Goal: Check status: Check status

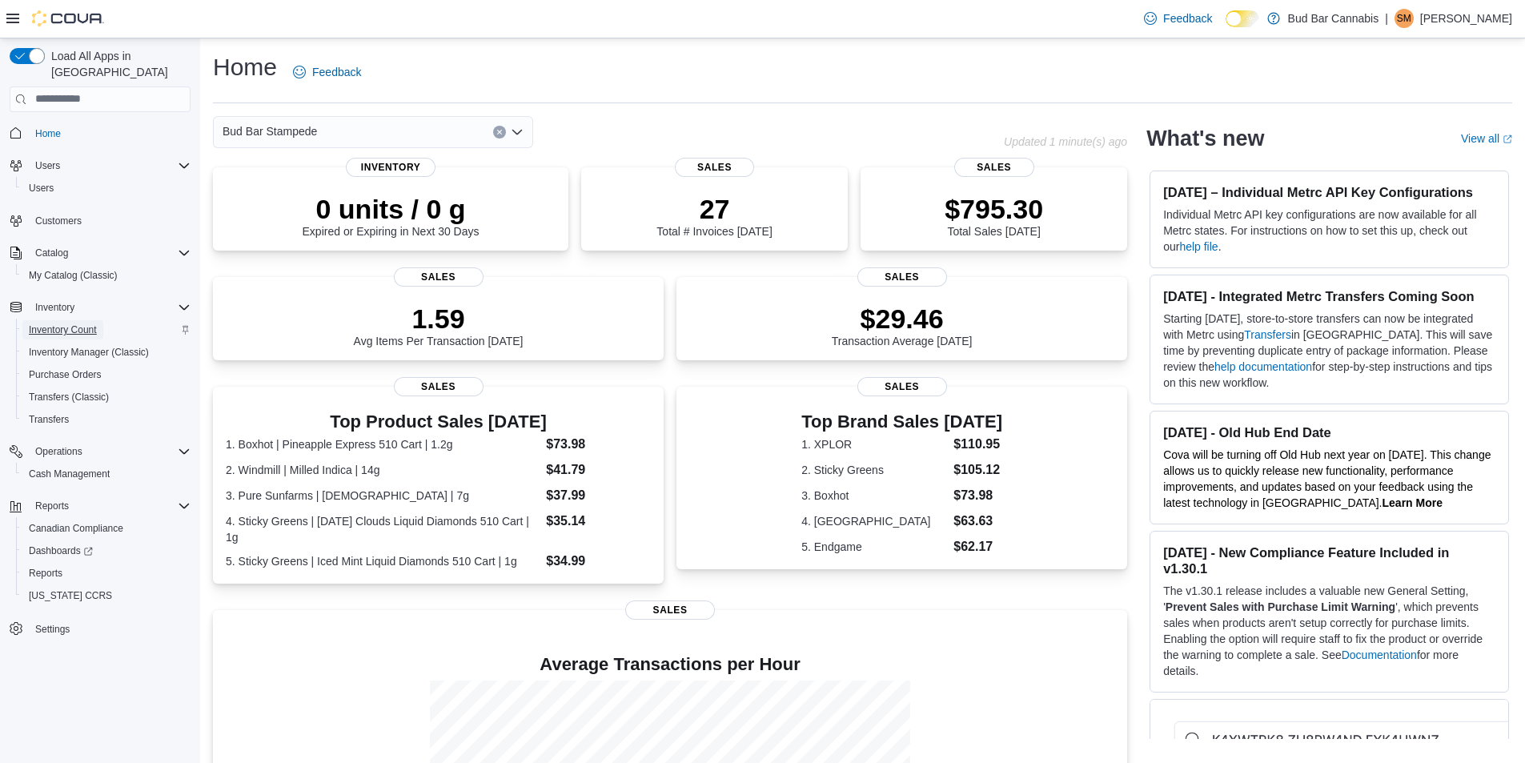
click at [60, 323] on span "Inventory Count" at bounding box center [63, 329] width 68 height 13
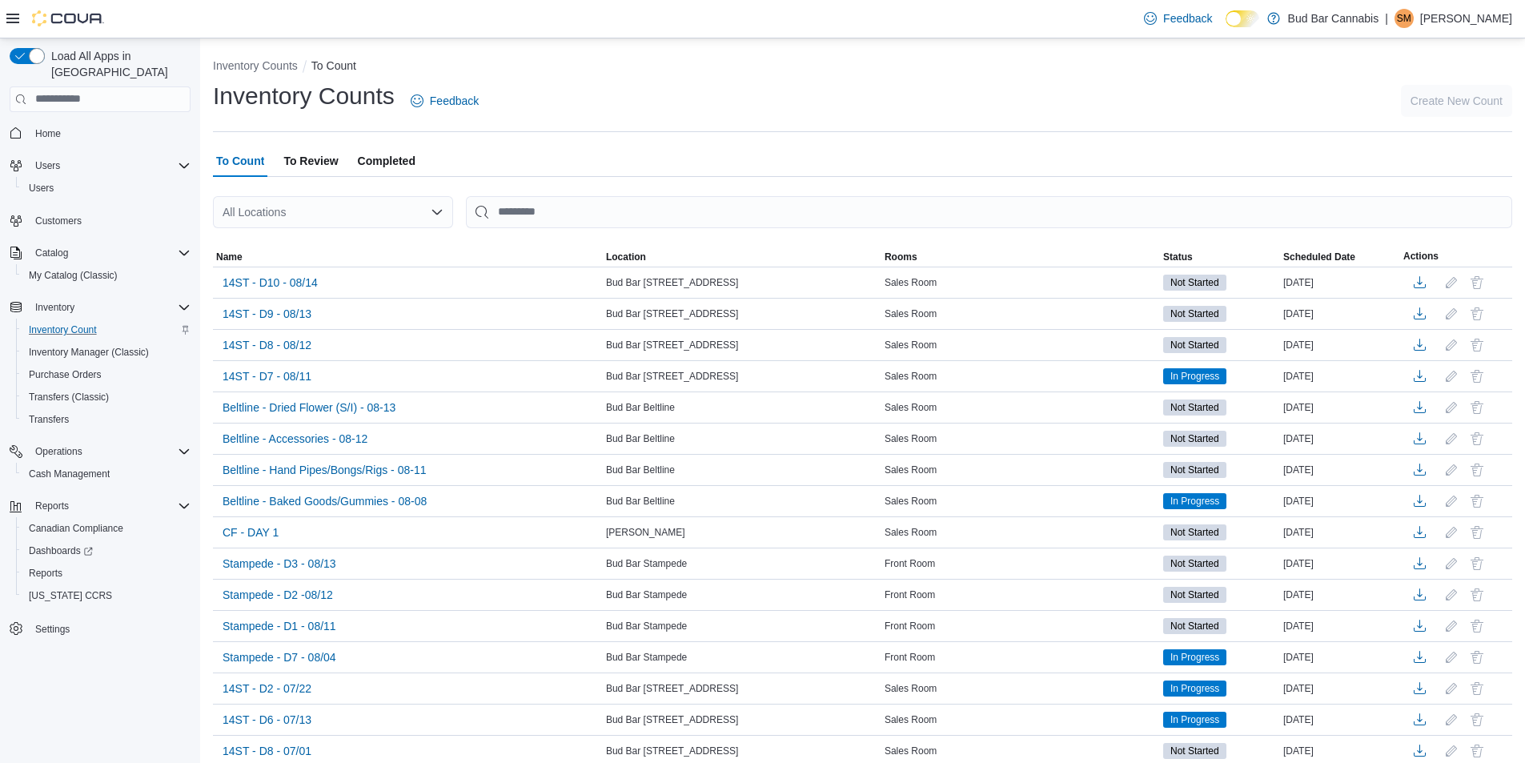
click at [364, 223] on div "All Locations" at bounding box center [333, 212] width 240 height 32
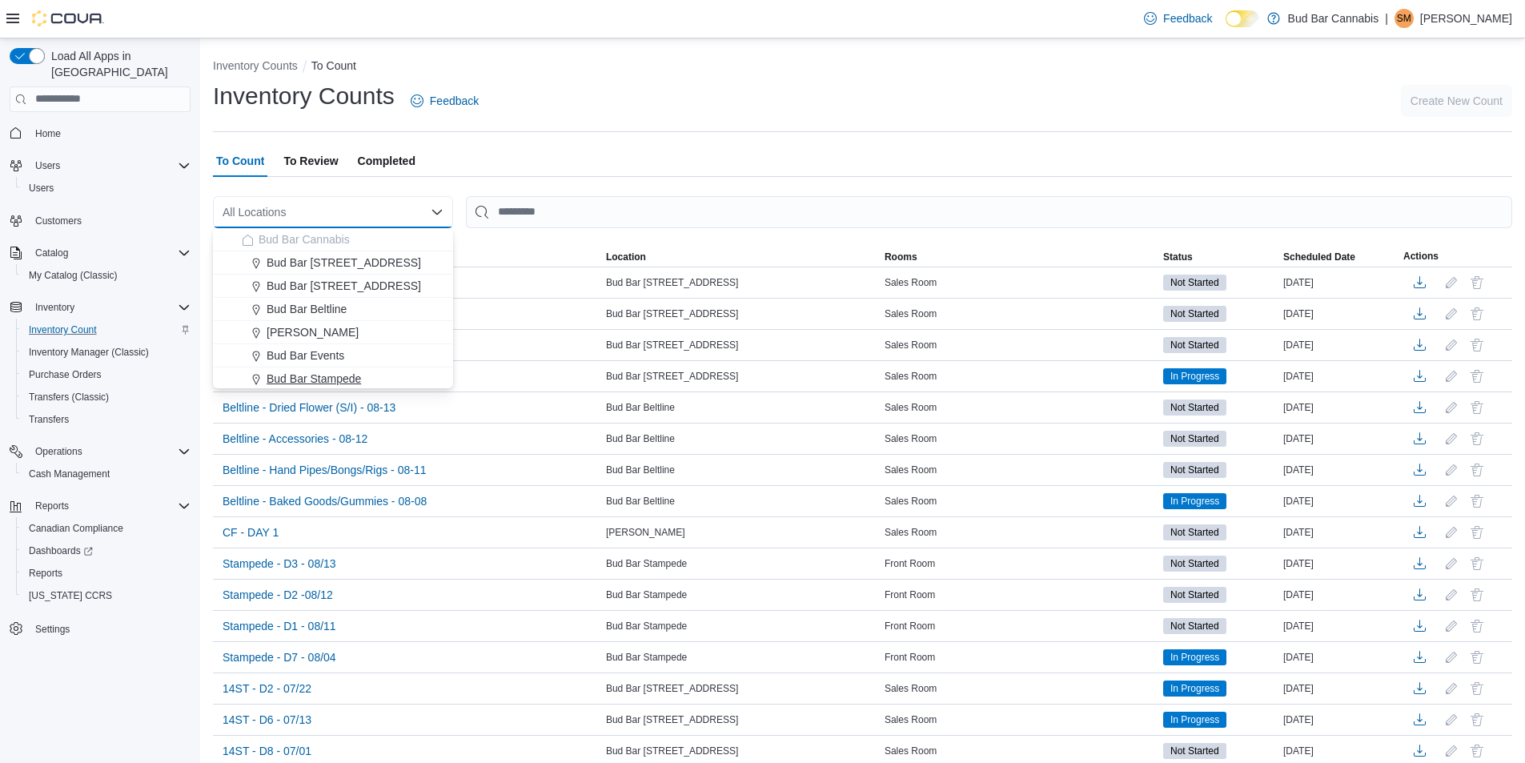
click at [347, 375] on span "Bud Bar Stampede" at bounding box center [314, 379] width 94 height 16
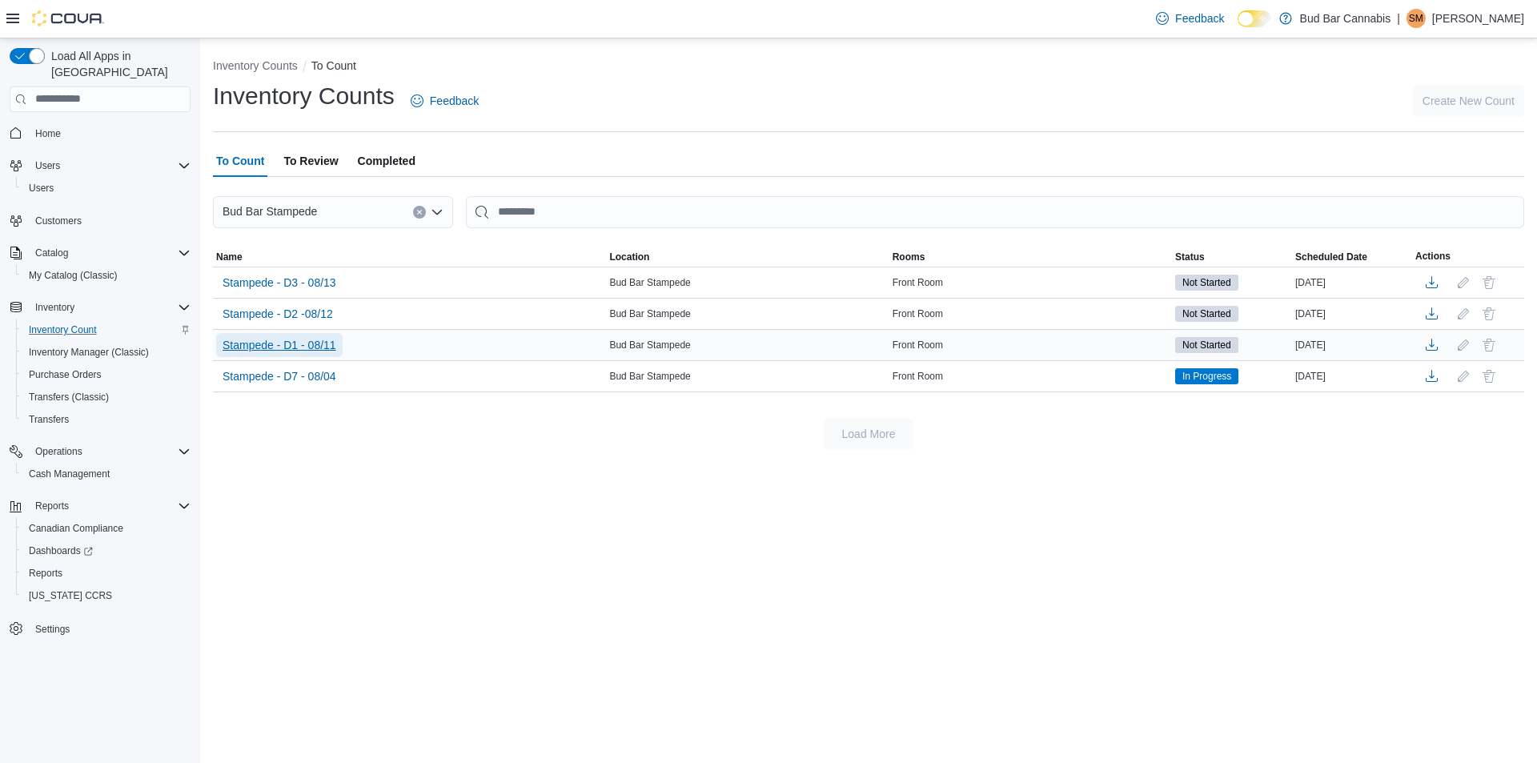
click at [336, 349] on button "Stampede - D1 - 08/11" at bounding box center [279, 345] width 126 height 24
click at [319, 349] on span "Stampede - D1 - 08/11" at bounding box center [280, 345] width 114 height 16
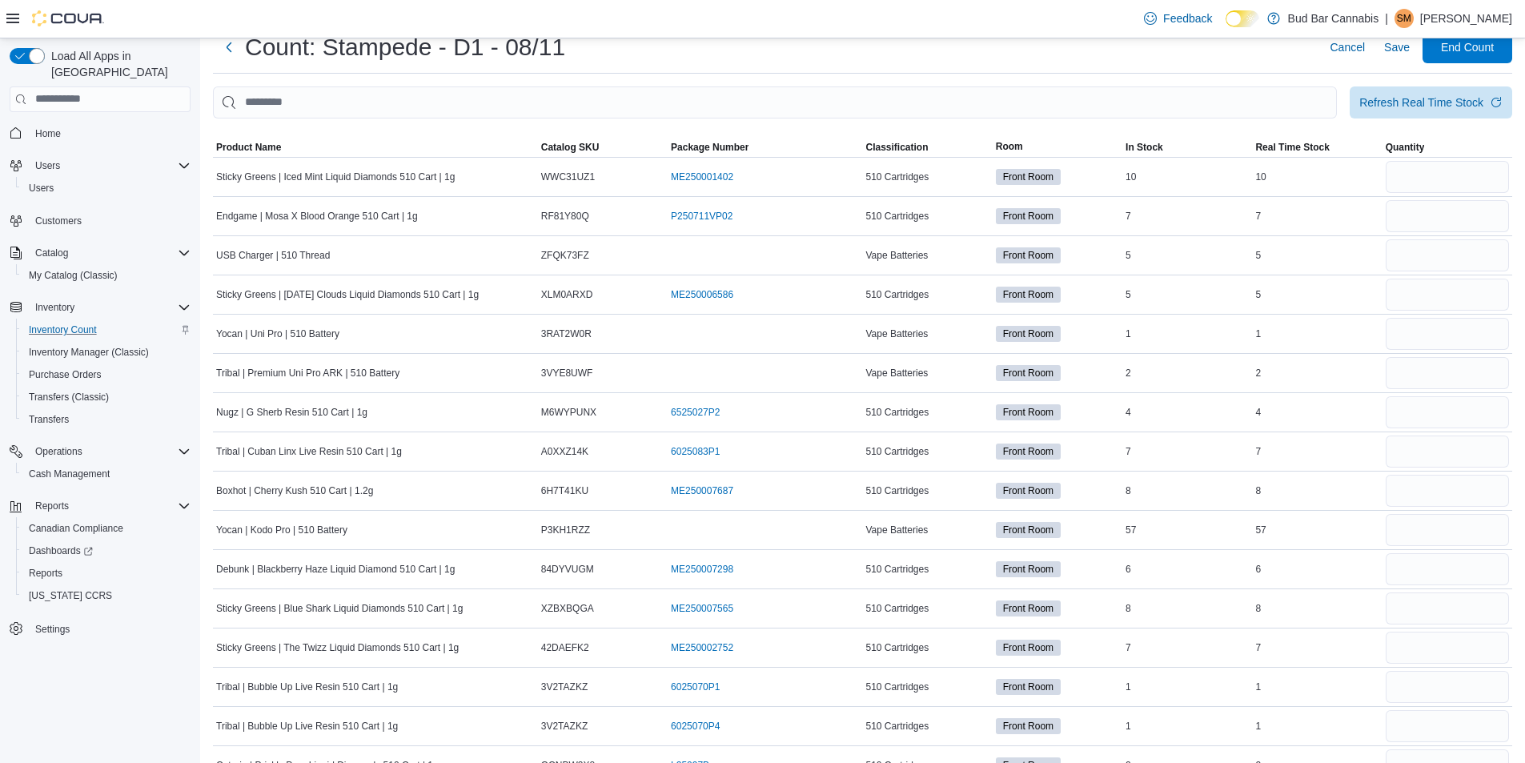
scroll to position [40, 0]
